Goal: Information Seeking & Learning: Understand process/instructions

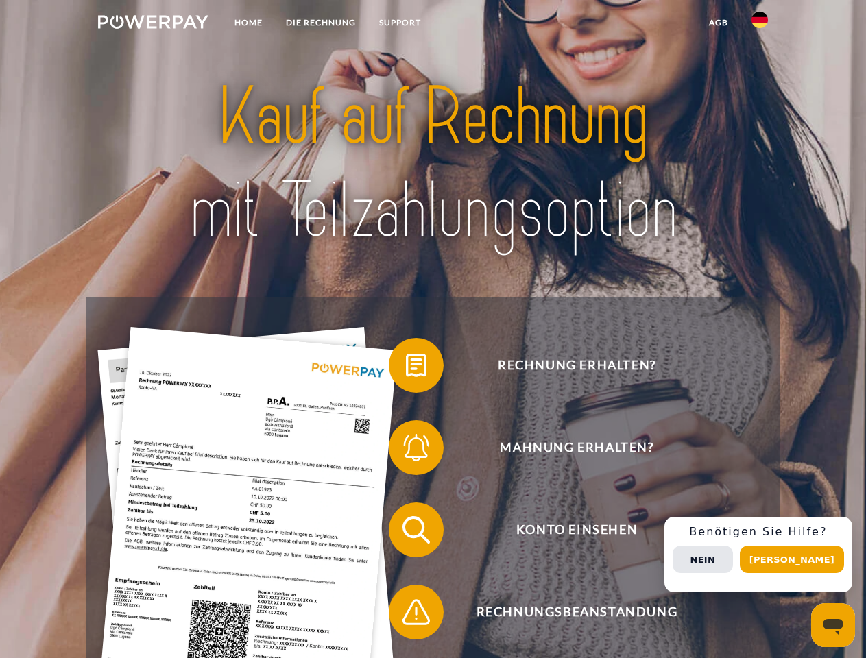
click at [153, 24] on img at bounding box center [153, 22] width 110 height 14
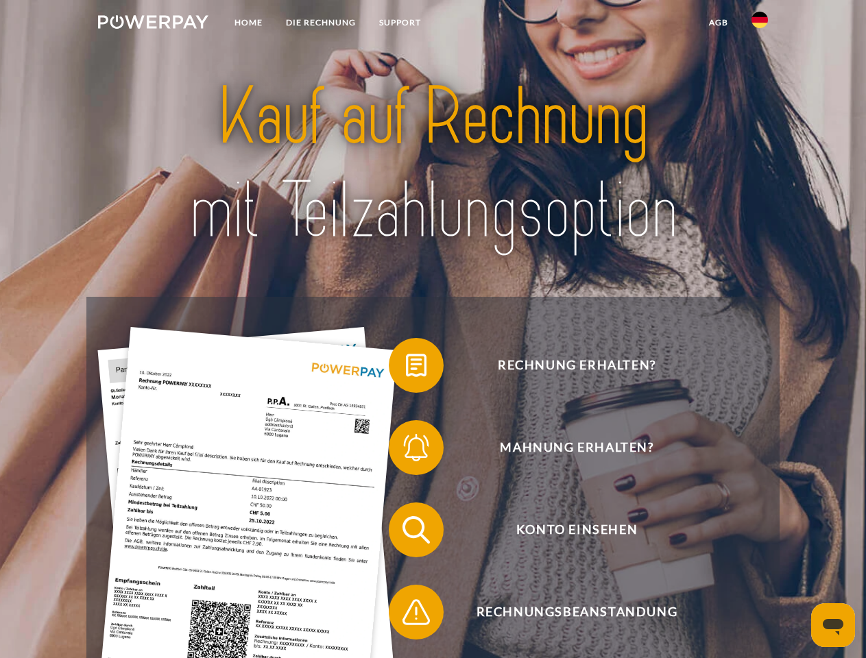
click at [760, 24] on img at bounding box center [760, 20] width 16 height 16
click at [718, 23] on link "agb" at bounding box center [718, 22] width 43 height 25
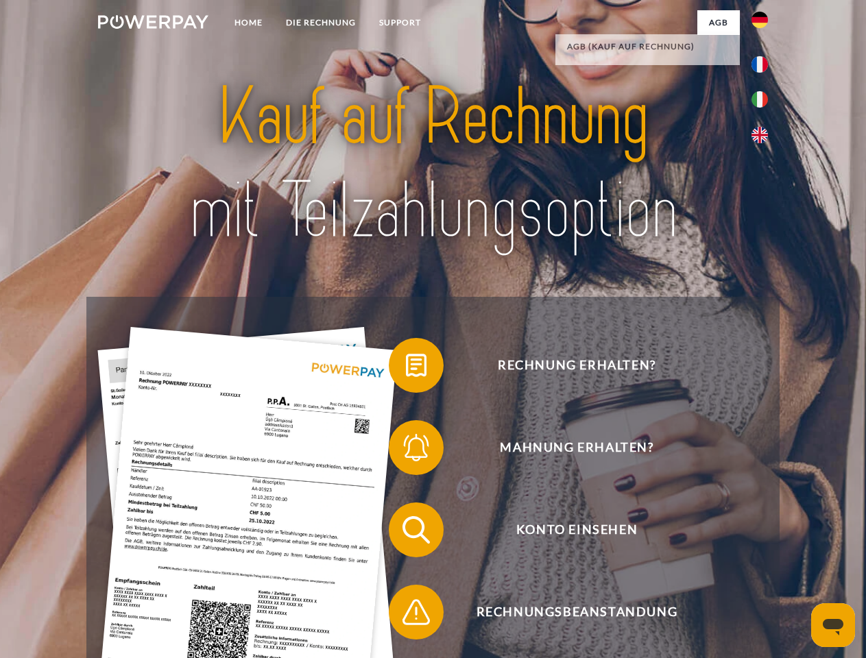
click at [406, 368] on span at bounding box center [395, 365] width 69 height 69
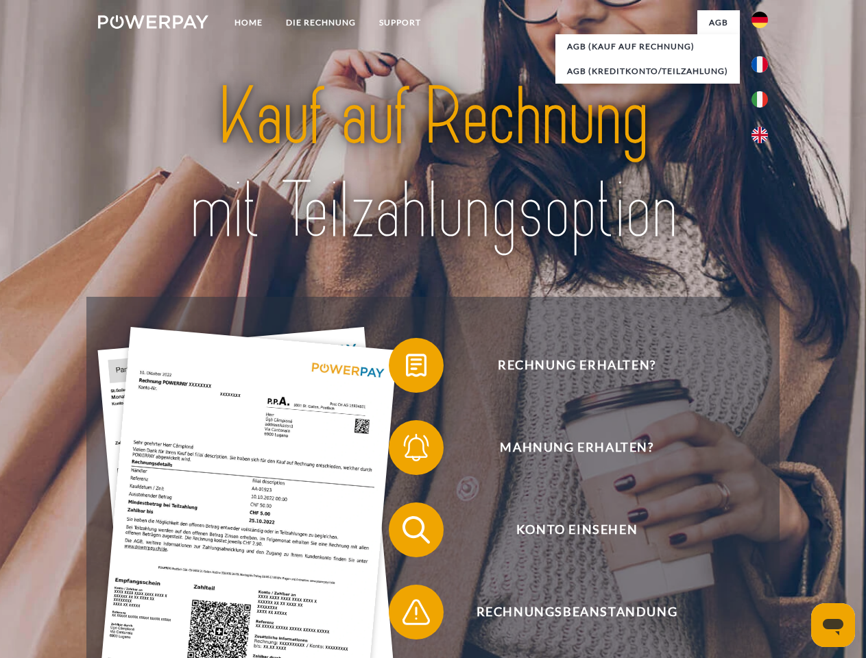
click at [406, 451] on span at bounding box center [395, 448] width 69 height 69
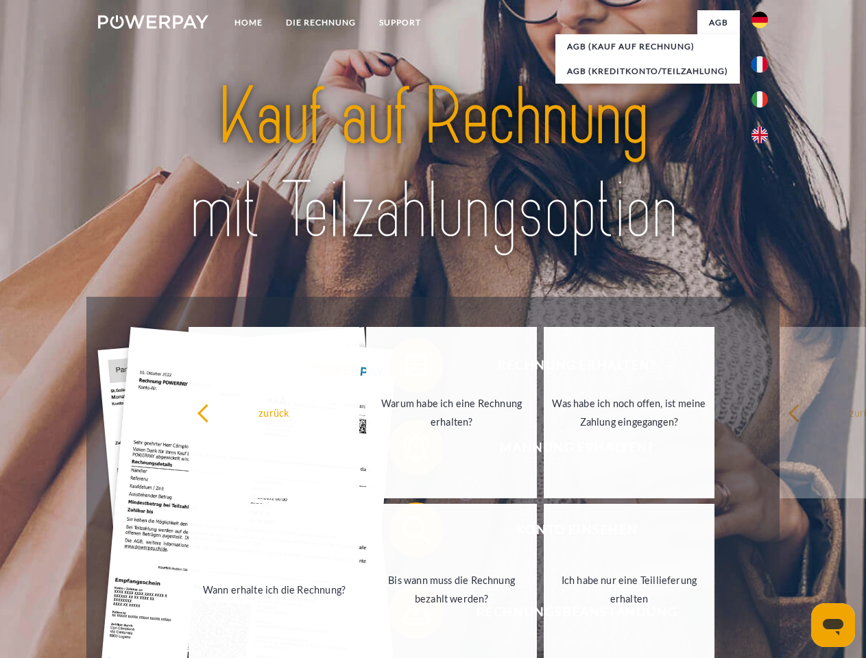
click at [406, 533] on link "Bis wann muss die Rechnung bezahlt werden?" at bounding box center [451, 589] width 171 height 171
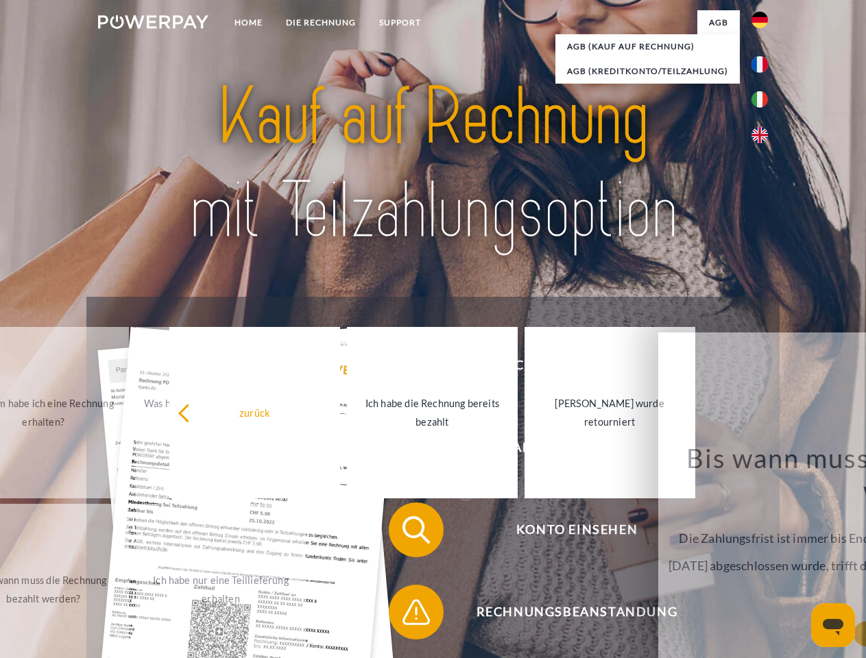
click at [406, 615] on div "Rechnung erhalten? Mahnung erhalten? Konto einsehen" at bounding box center [432, 571] width 693 height 549
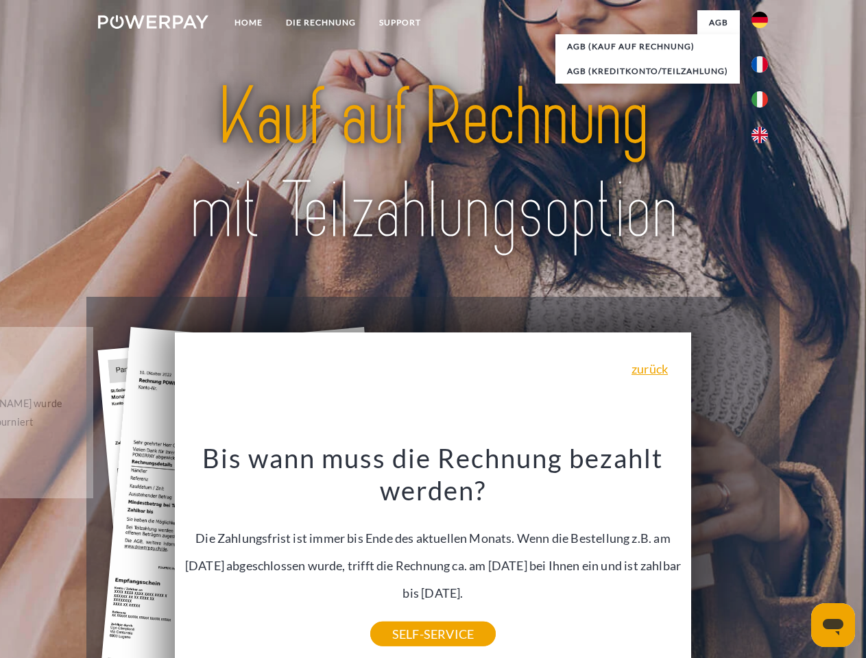
click at [763, 555] on div "Rechnung erhalten? Mahnung erhalten? Konto einsehen" at bounding box center [432, 571] width 693 height 549
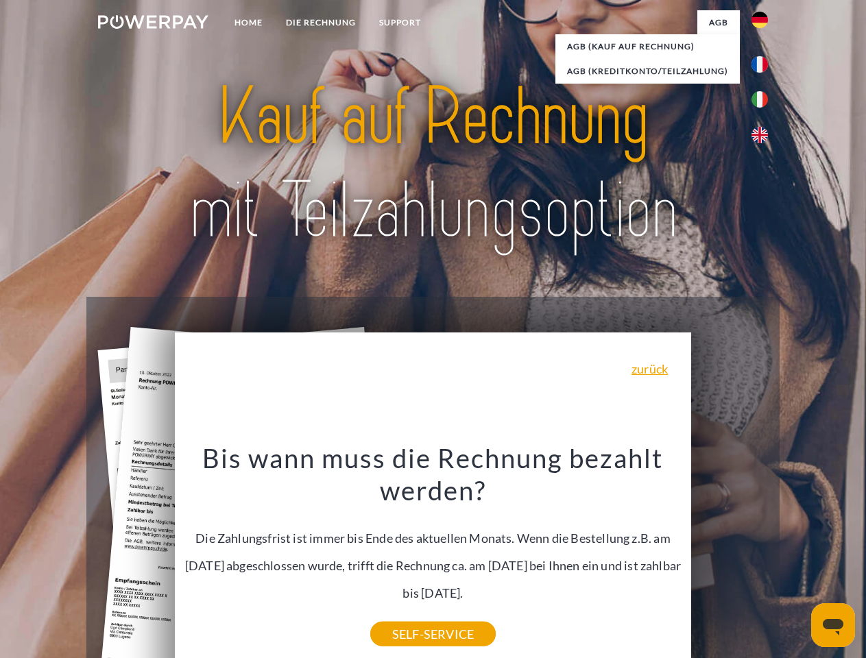
click at [730, 558] on span "Konto einsehen" at bounding box center [577, 530] width 336 height 55
click at [797, 560] on header "Home DIE RECHNUNG SUPPORT" at bounding box center [433, 473] width 866 height 947
